Goal: Contribute content

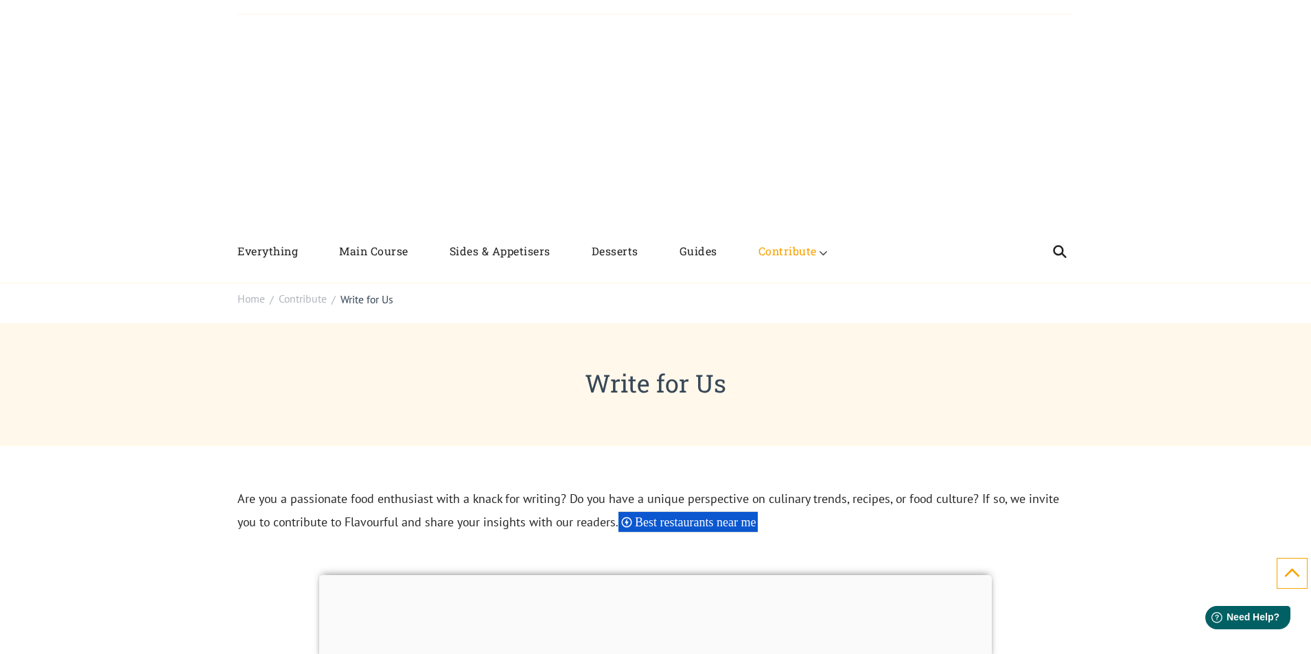
scroll to position [412, 0]
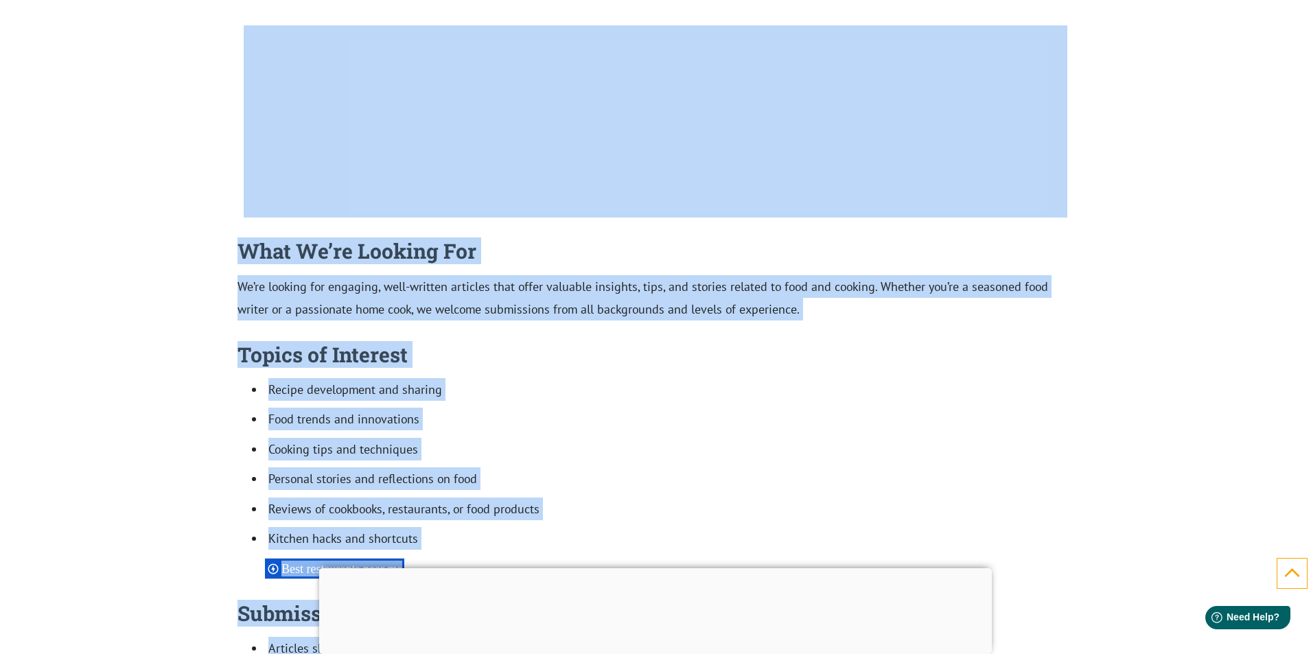
drag, startPoint x: 1317, startPoint y: 627, endPoint x: 1317, endPoint y: 681, distance: 54.2
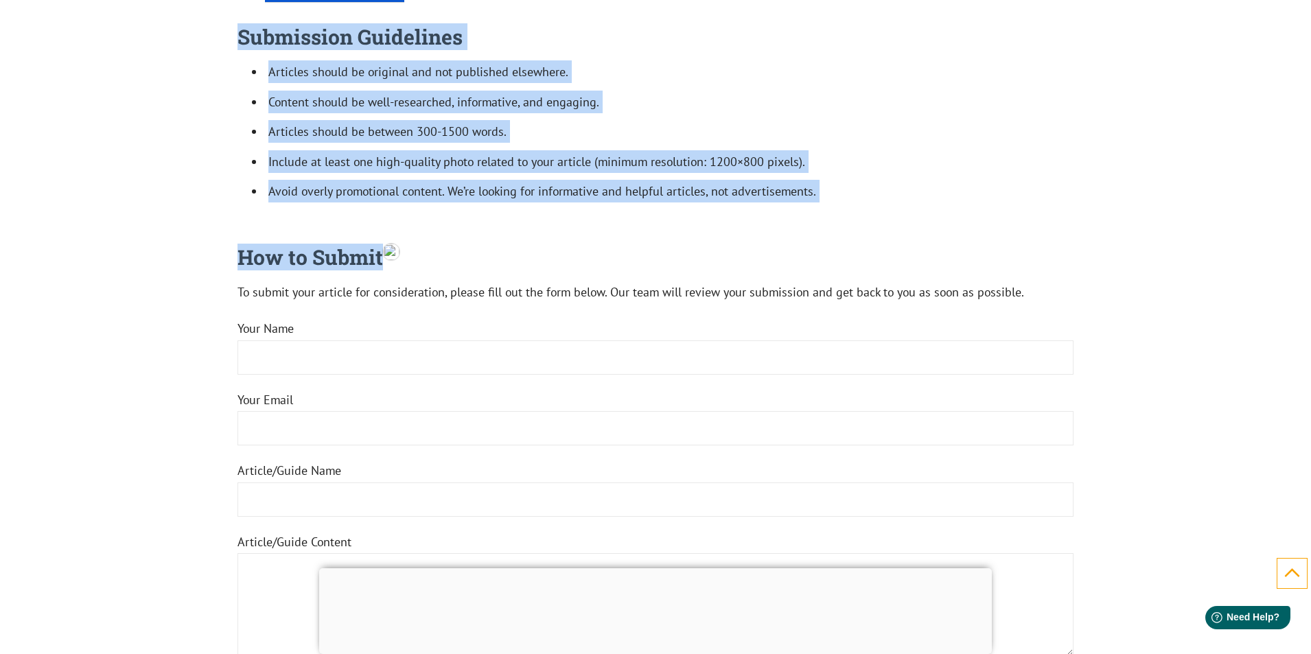
click at [1059, 256] on h4 "How to Submit" at bounding box center [656, 257] width 836 height 26
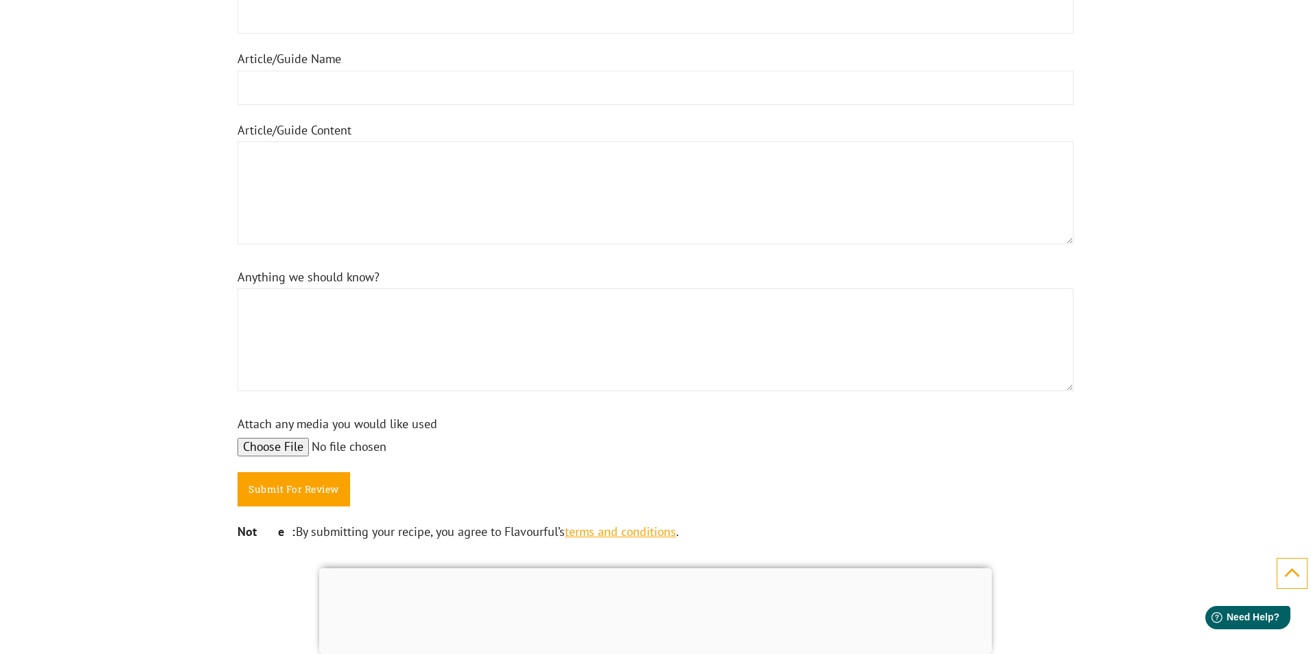
scroll to position [1510, 0]
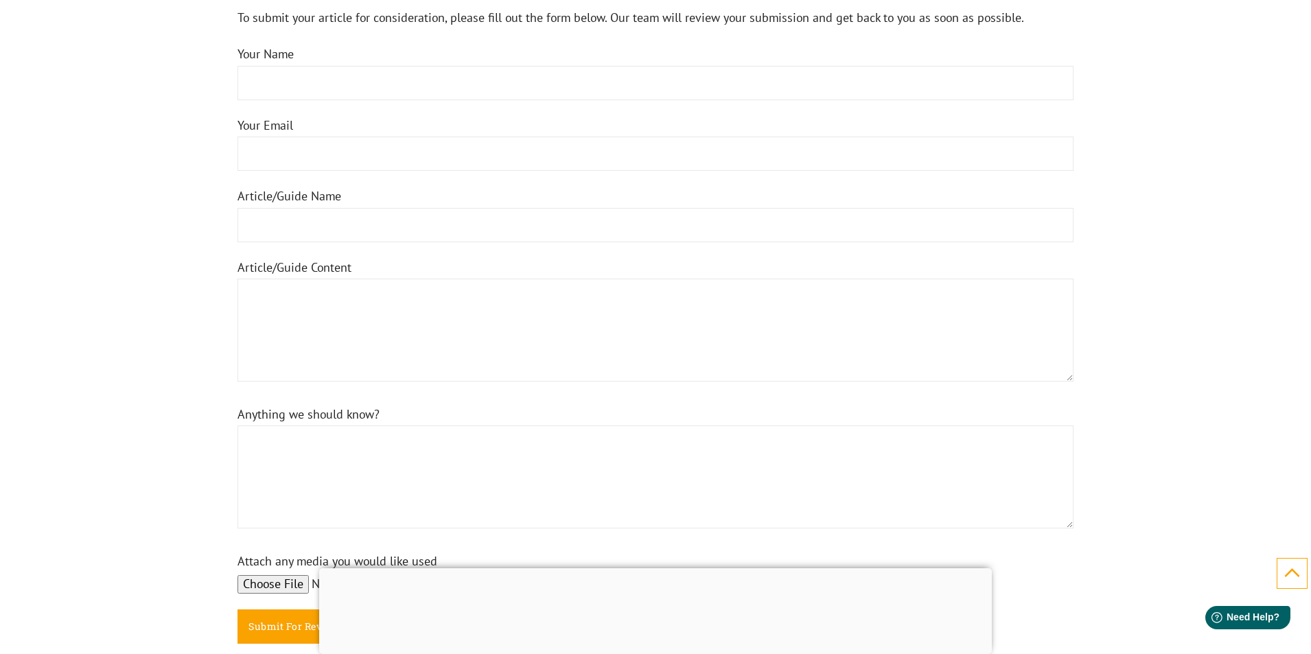
click at [332, 80] on input "Your Name" at bounding box center [656, 83] width 836 height 34
type input "alice potter"
click at [311, 150] on input "Your Email" at bounding box center [656, 154] width 836 height 34
type input "alicepotter012@gmail.com"
click at [336, 223] on input "Article/Guide Name" at bounding box center [656, 225] width 836 height 34
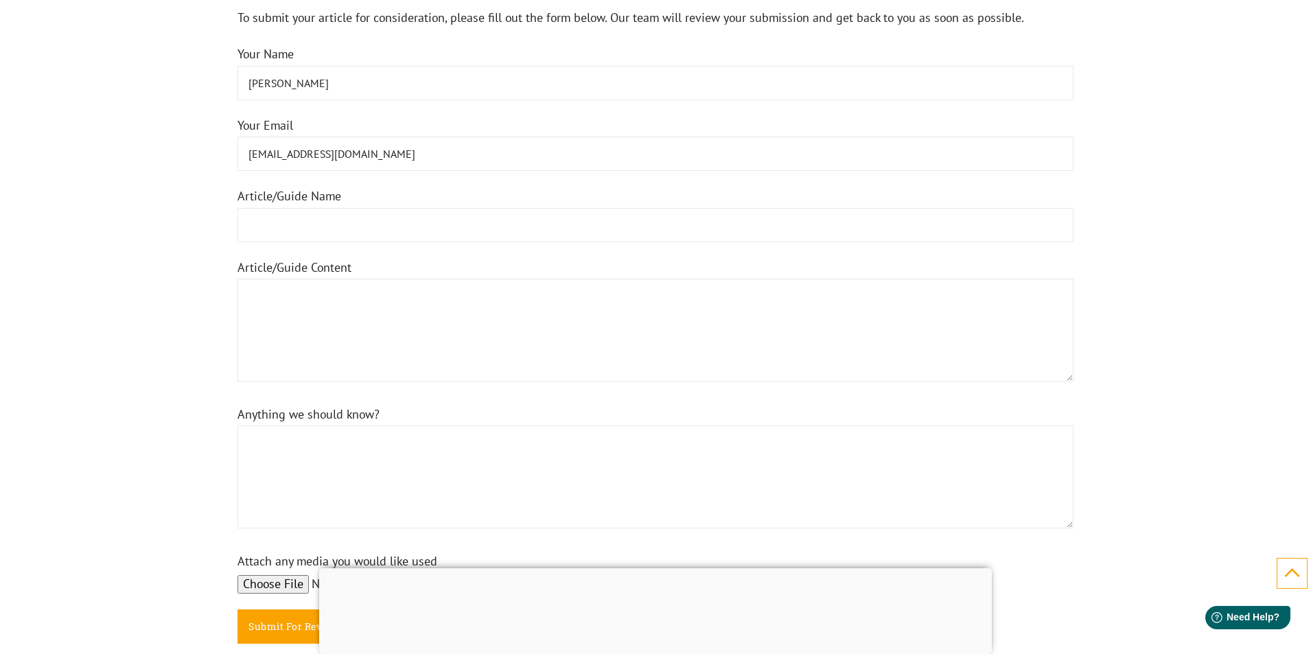
click at [341, 310] on textarea "Article/Guide Content" at bounding box center [656, 330] width 836 height 103
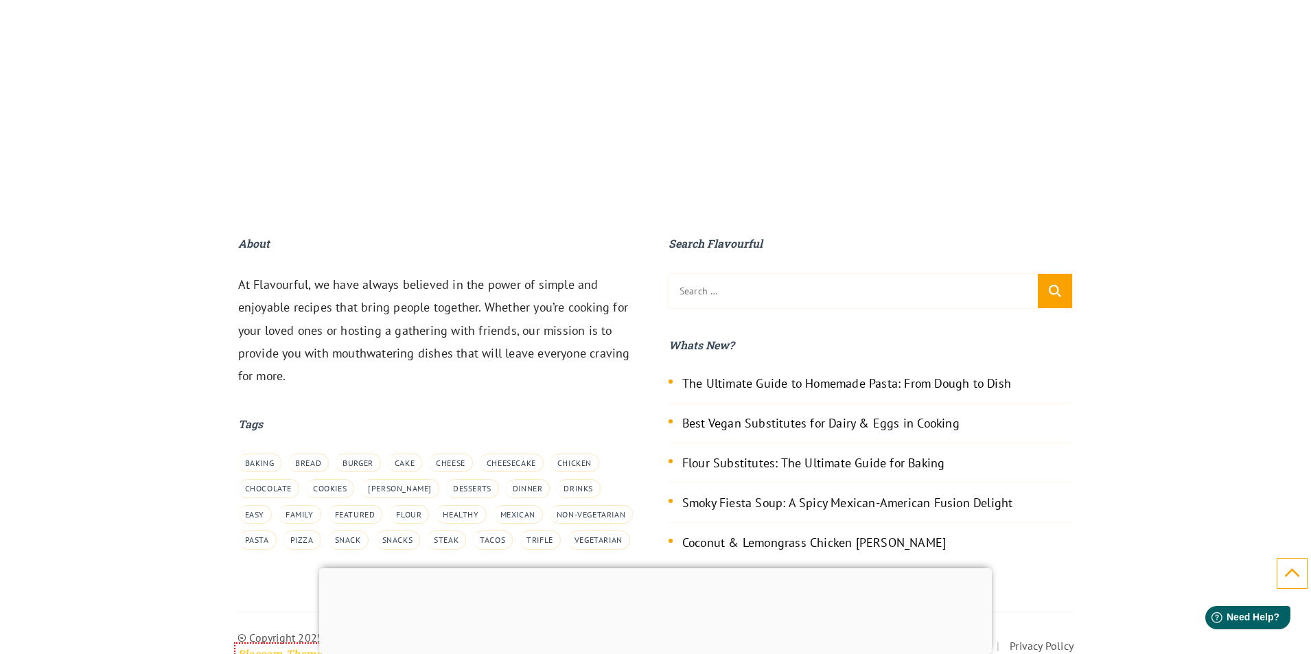
scroll to position [2335, 0]
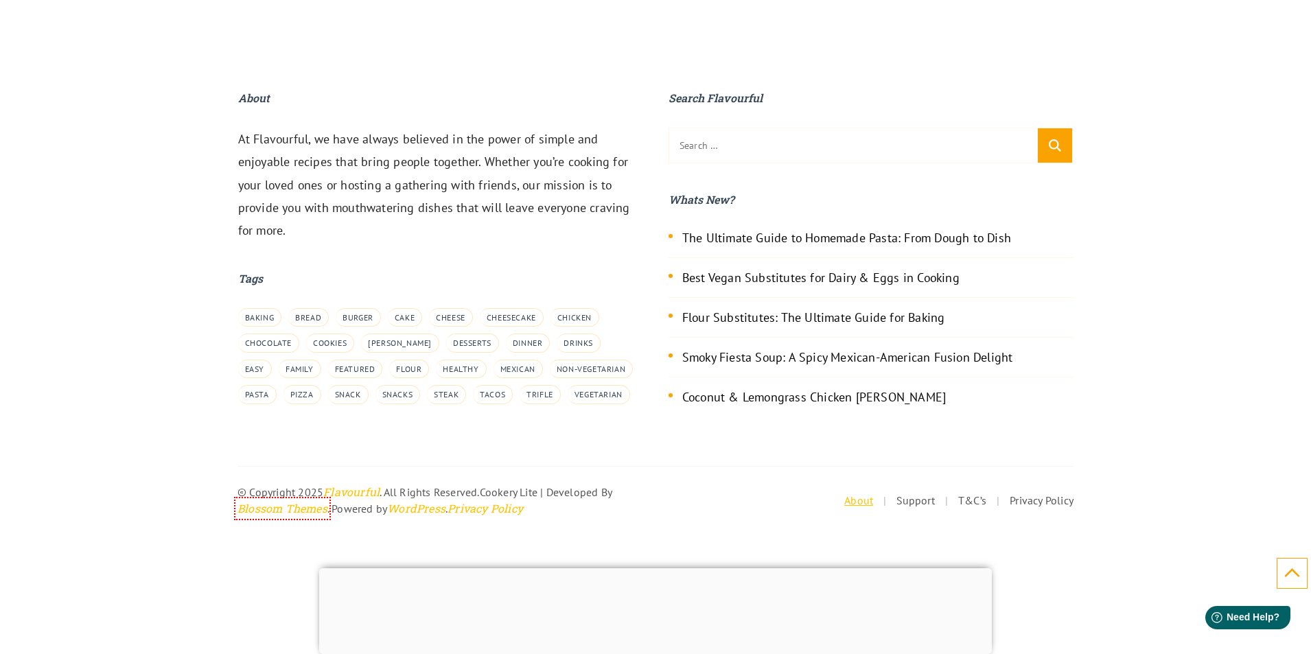
click at [844, 498] on link "About" at bounding box center [858, 501] width 29 height 14
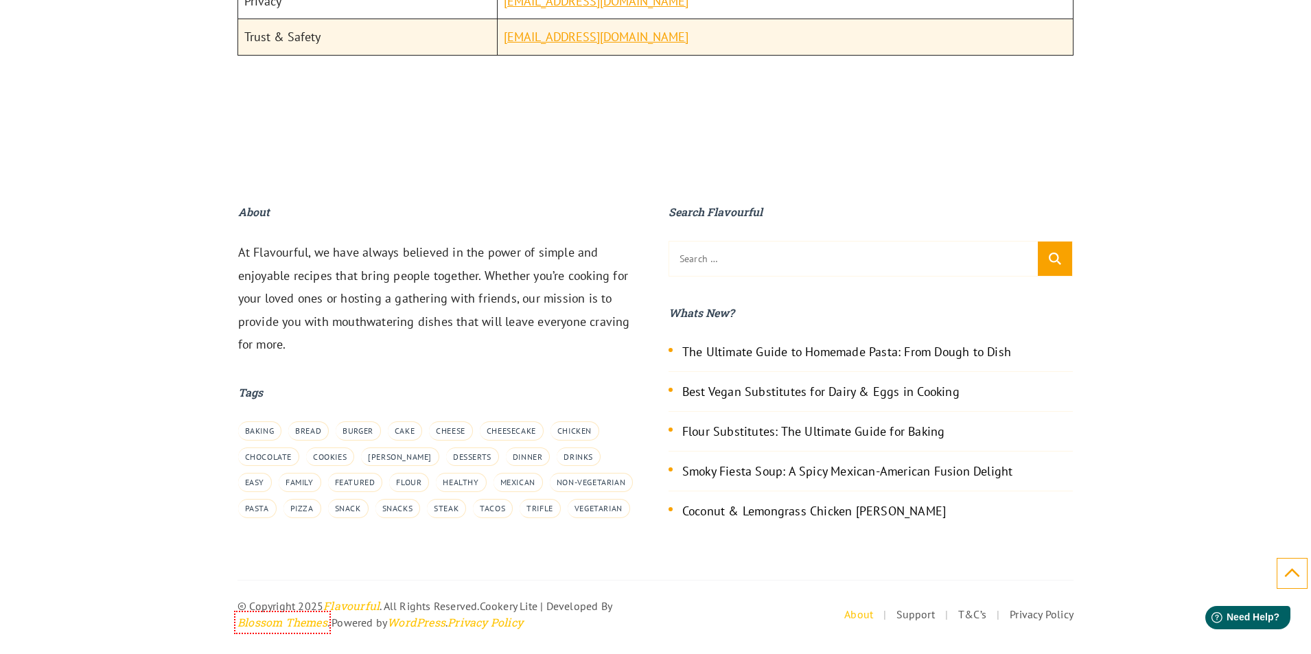
scroll to position [2073, 0]
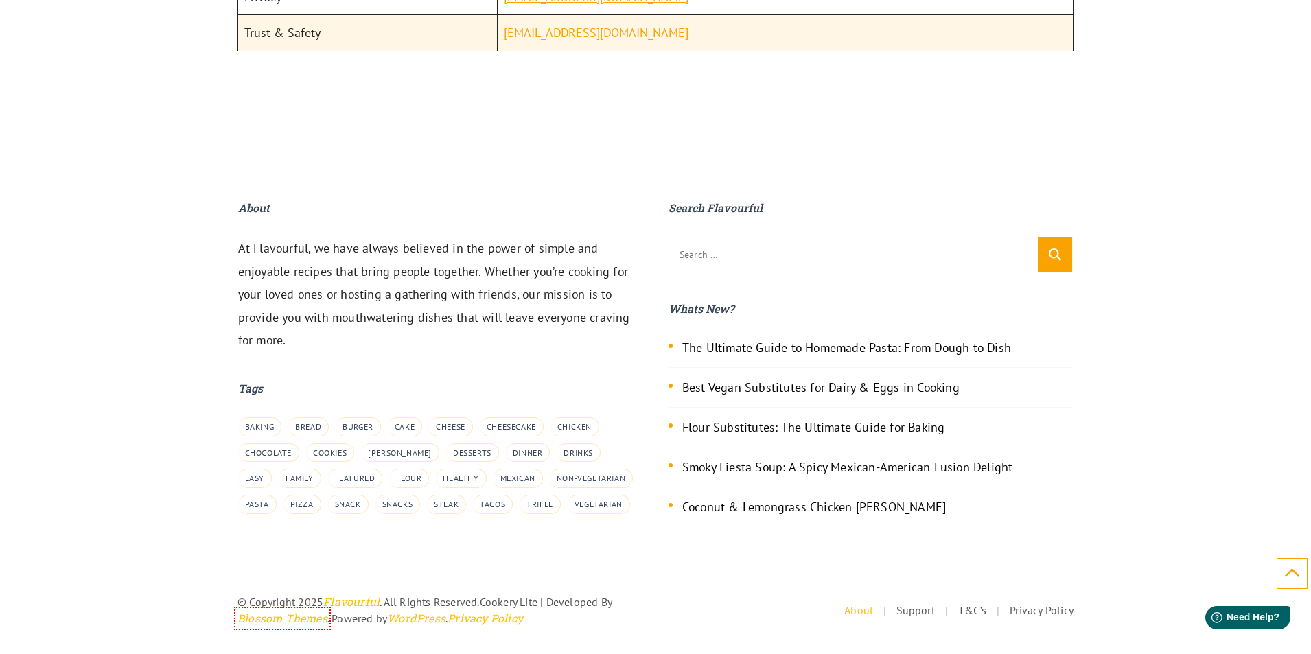
click at [622, 597] on div "© Copyright 2025 Flavourful . All Rights Reserved. Cookery Lite | Developed By …" at bounding box center [447, 610] width 418 height 33
click at [692, 254] on input "Search for:" at bounding box center [853, 255] width 369 height 34
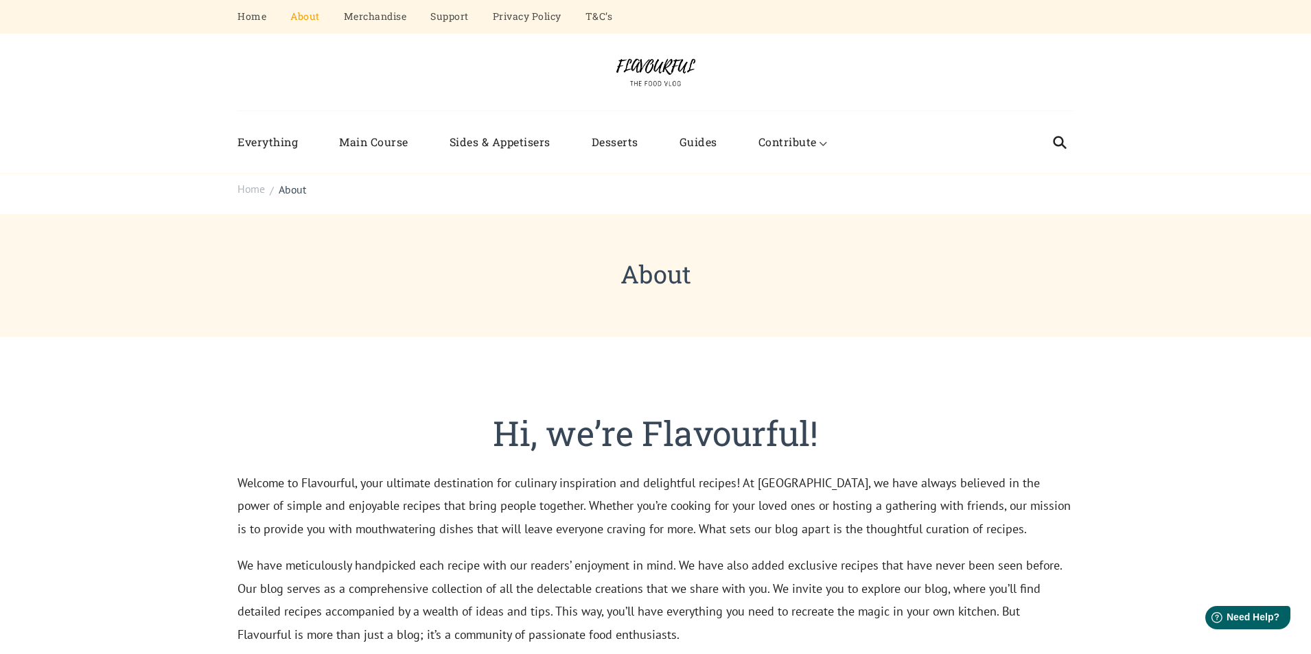
scroll to position [0, 0]
click at [789, 148] on link "Contribute" at bounding box center [788, 143] width 100 height 35
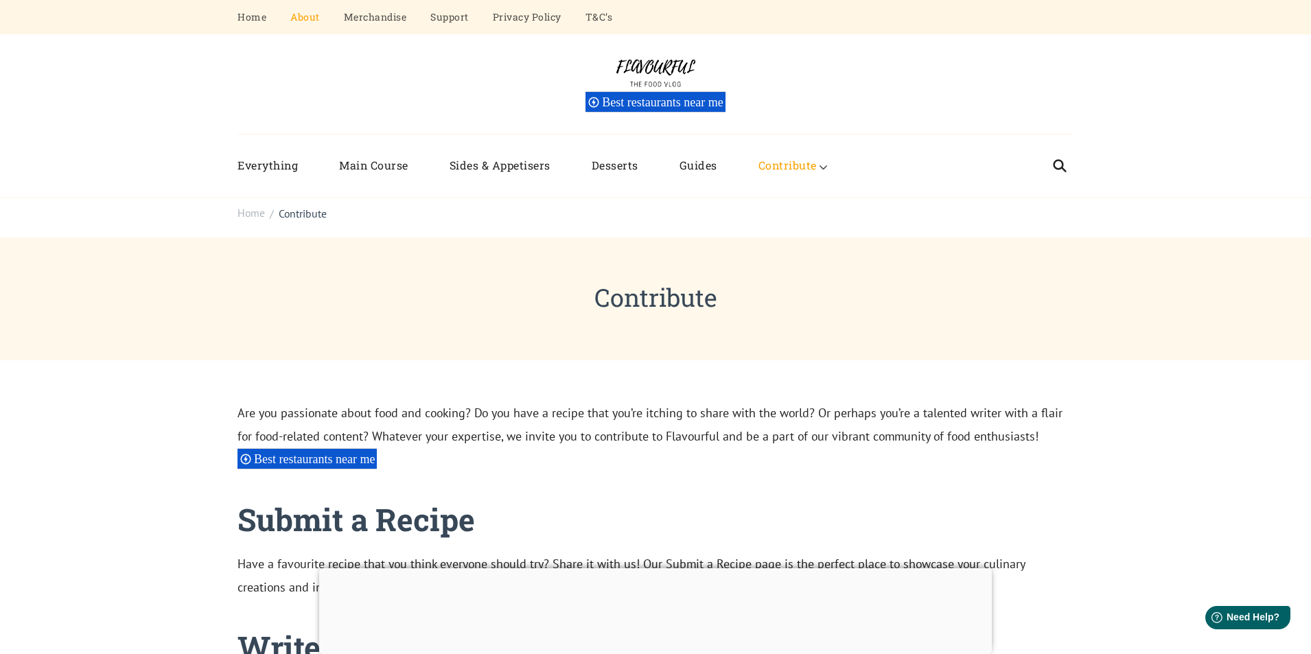
click at [305, 20] on link "About" at bounding box center [305, 17] width 30 height 34
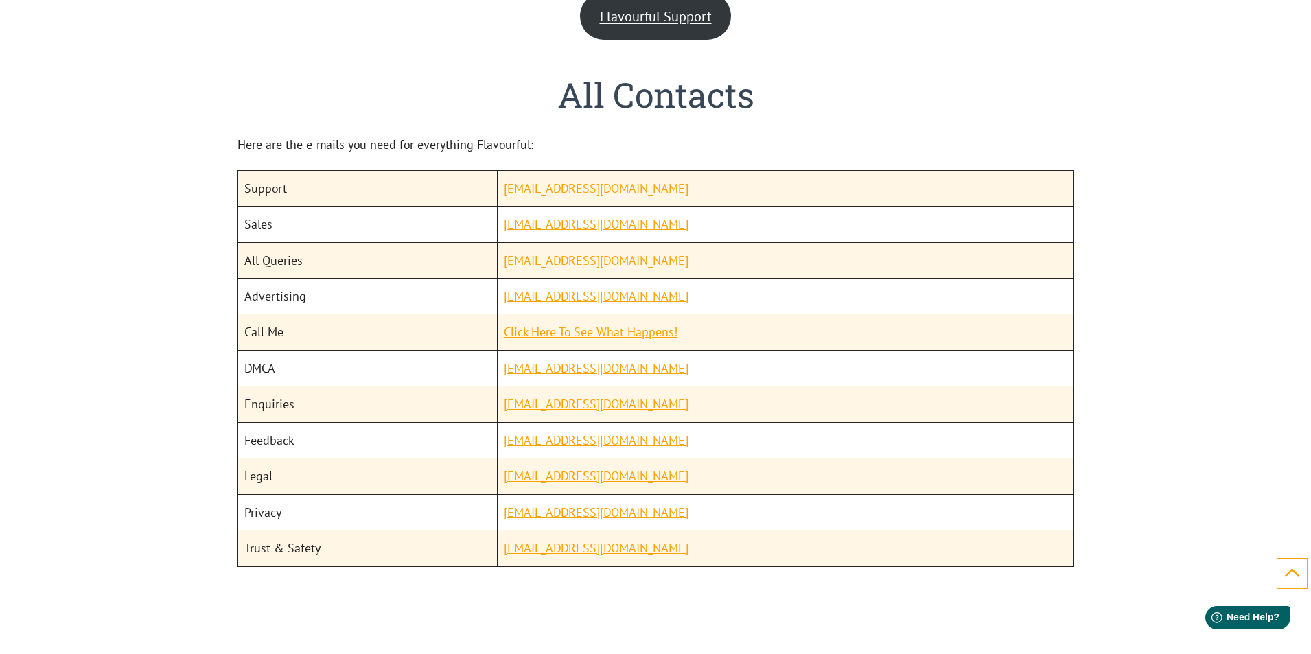
scroll to position [1693, 0]
